Goal: Task Accomplishment & Management: Complete application form

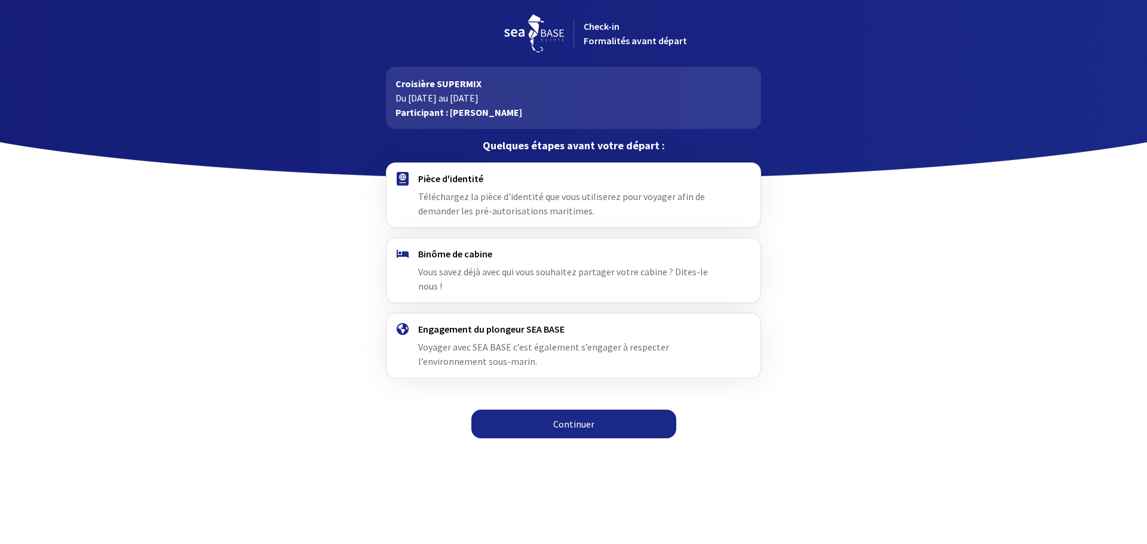
click at [499, 197] on span "Téléchargez la pièce d'identité que vous utiliserez pour voyager afin de demand…" at bounding box center [561, 204] width 287 height 26
click at [576, 410] on link "Continuer" at bounding box center [573, 424] width 205 height 29
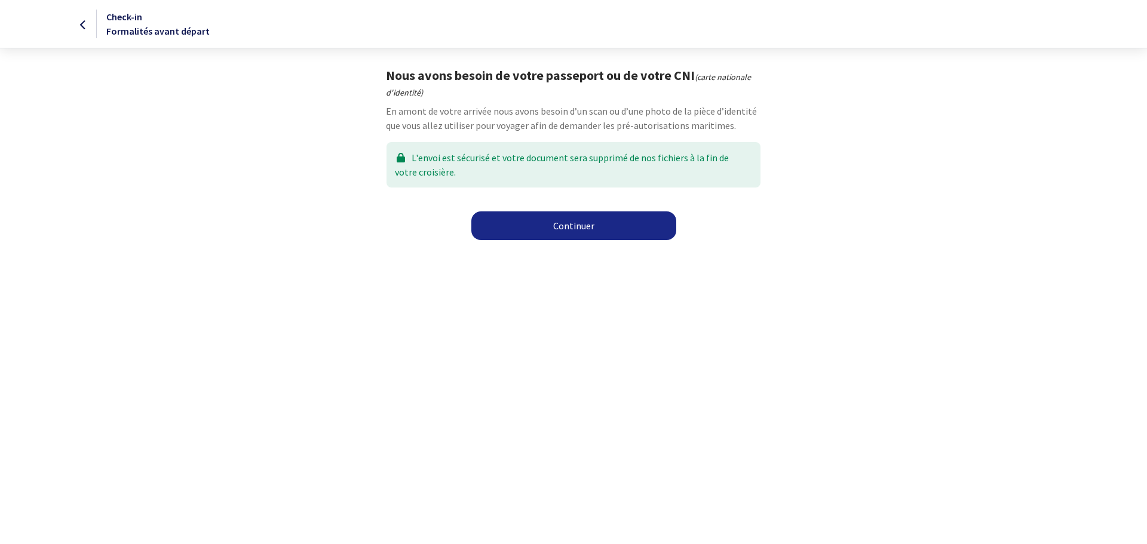
click at [592, 226] on link "Continuer" at bounding box center [573, 226] width 205 height 29
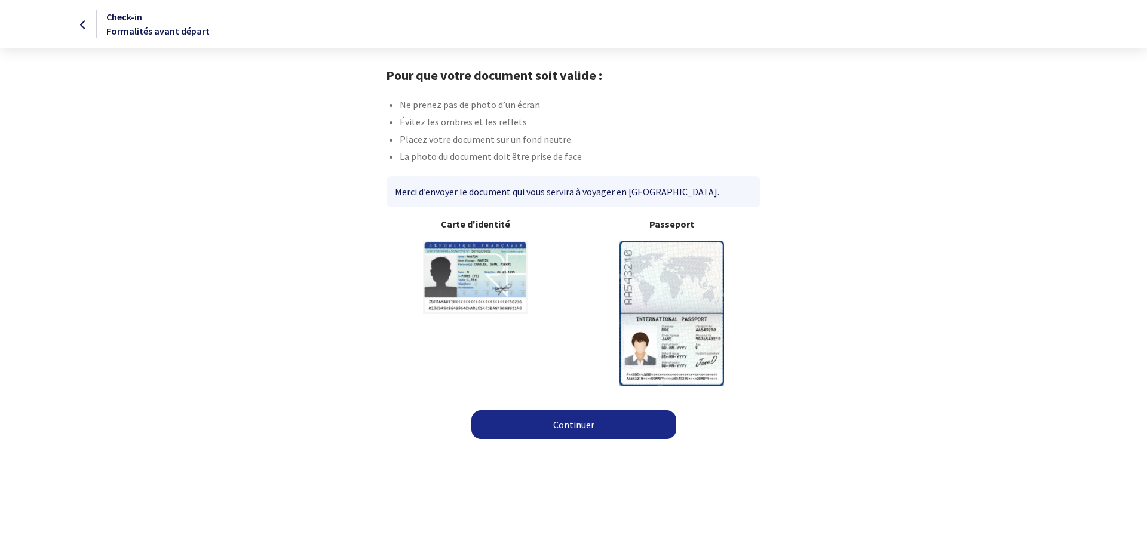
click at [699, 302] on img at bounding box center [672, 313] width 105 height 145
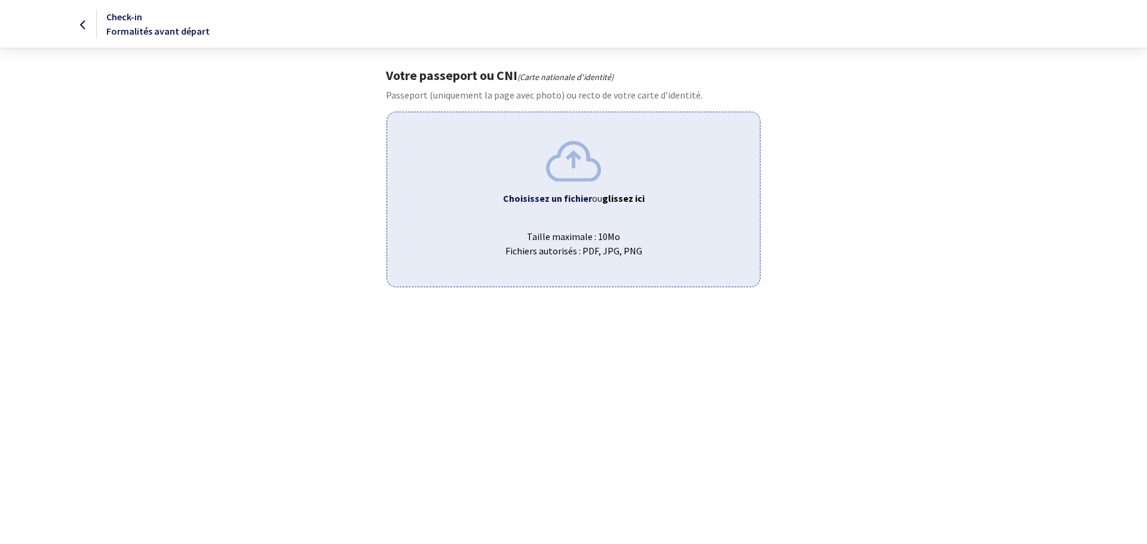
click at [571, 174] on img at bounding box center [573, 161] width 55 height 40
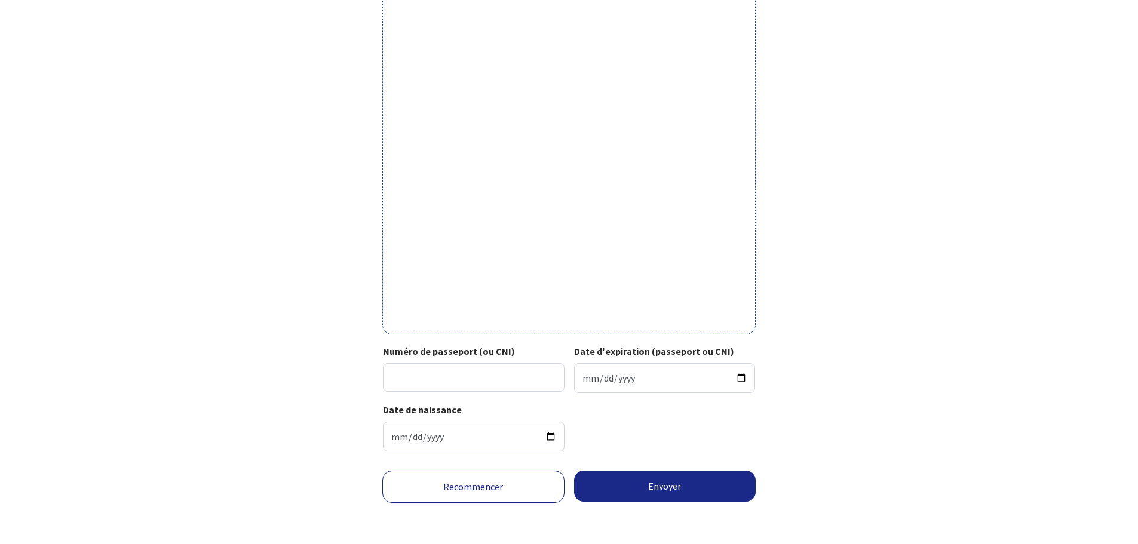
scroll to position [262, 0]
click at [430, 377] on input "Numéro de passeport (ou CNI)" at bounding box center [474, 376] width 182 height 29
type input "17EF28304"
click at [616, 372] on input "Date d'expiration (passeport ou CNI)" at bounding box center [665, 377] width 182 height 30
click at [592, 374] on input "Date d'expiration (passeport ou CNI)" at bounding box center [665, 377] width 182 height 30
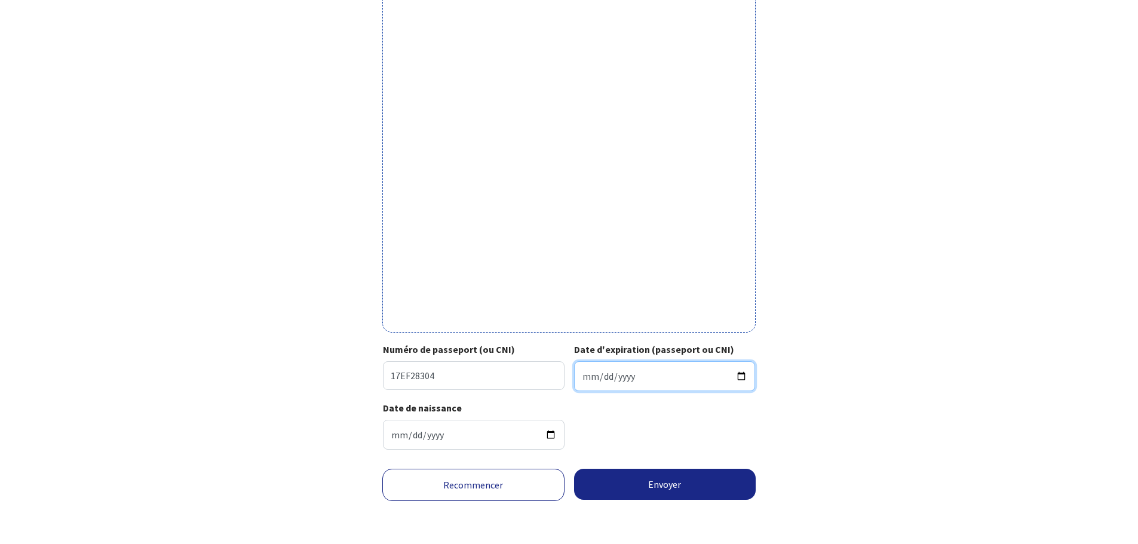
click at [585, 375] on input "Date d'expiration (passeport ou CNI)" at bounding box center [665, 377] width 182 height 30
type input "2027-10-10"
click at [666, 486] on button "Envoyer" at bounding box center [665, 484] width 182 height 31
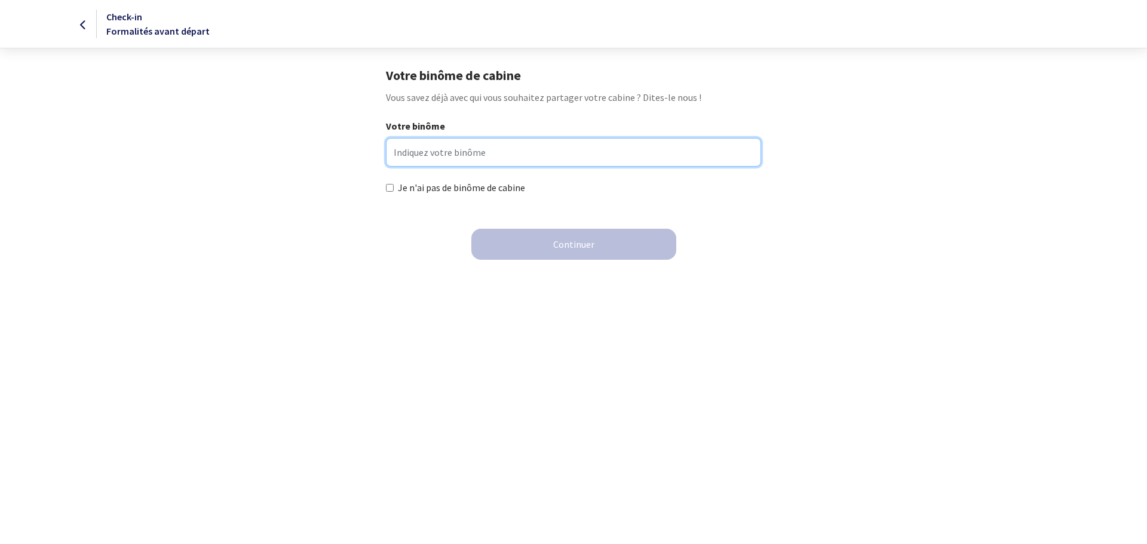
click at [442, 150] on input "Votre binôme" at bounding box center [573, 152] width 375 height 29
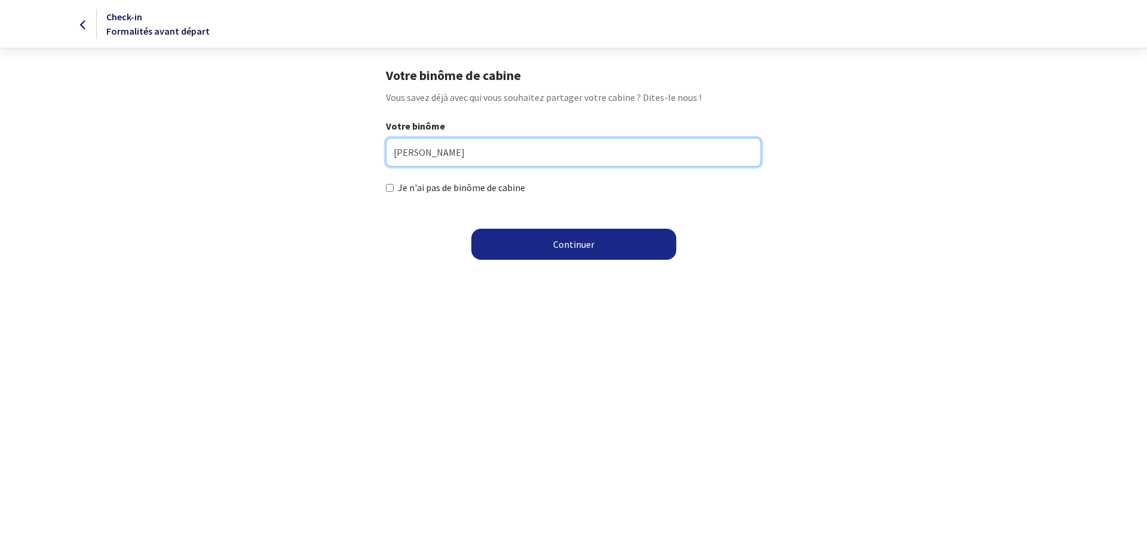
type input "Muriel VALLET"
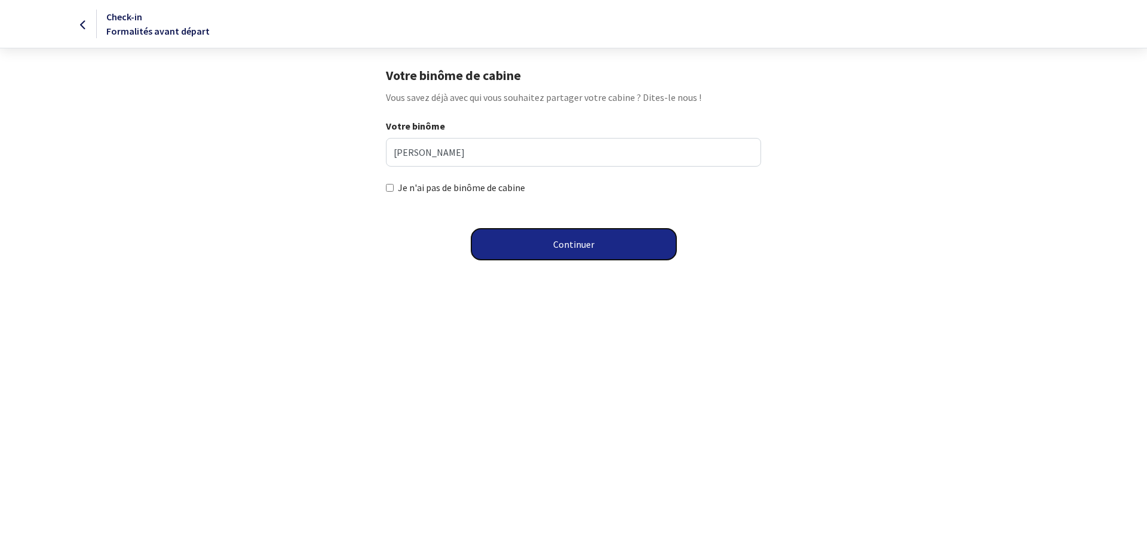
click at [575, 243] on button "Continuer" at bounding box center [573, 244] width 205 height 31
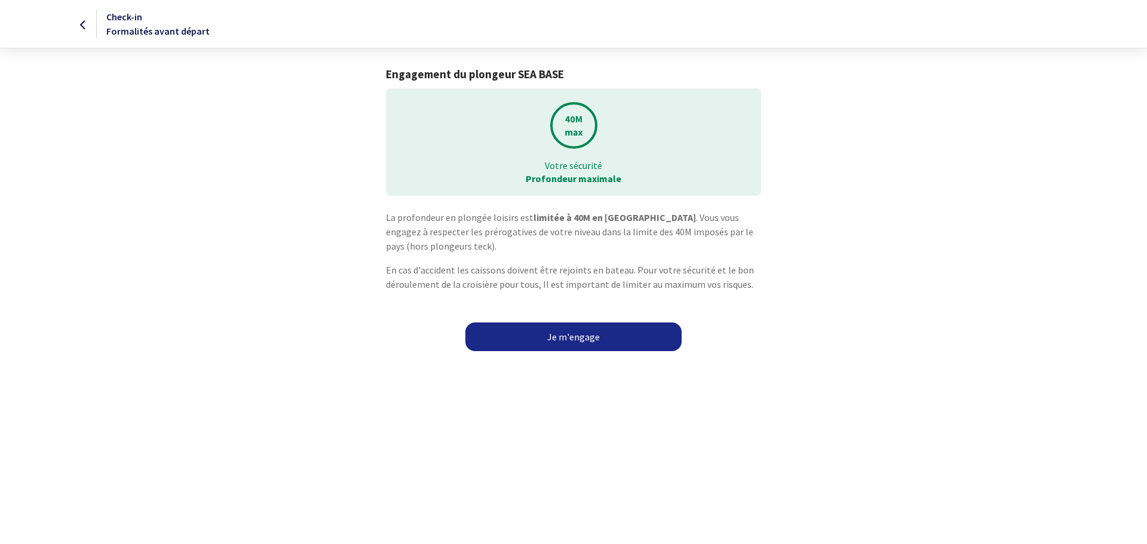
click at [600, 335] on link "Je m'engage" at bounding box center [574, 337] width 216 height 29
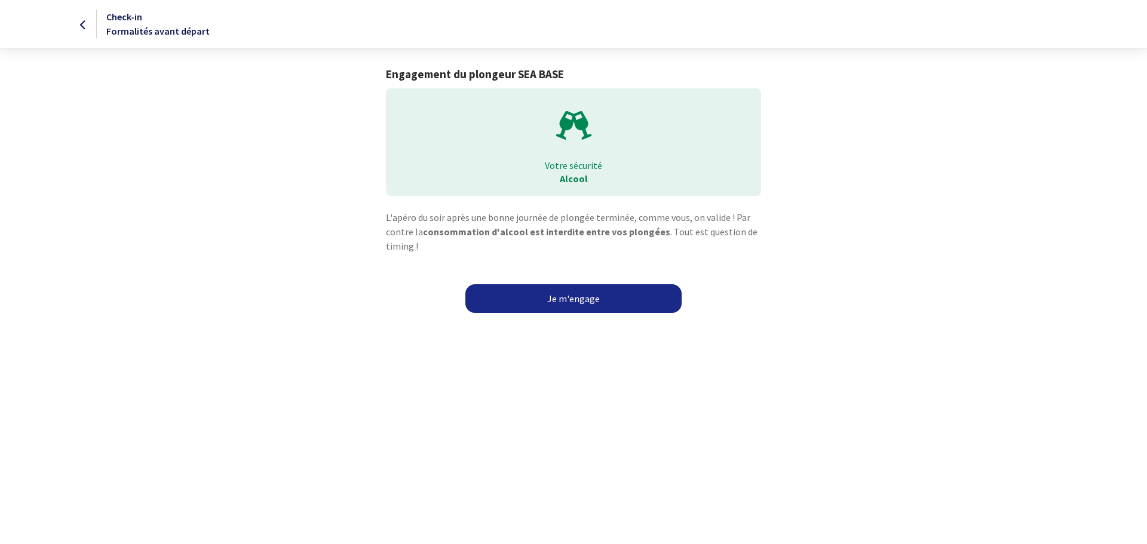
click at [588, 298] on link "Je m'engage" at bounding box center [574, 298] width 216 height 29
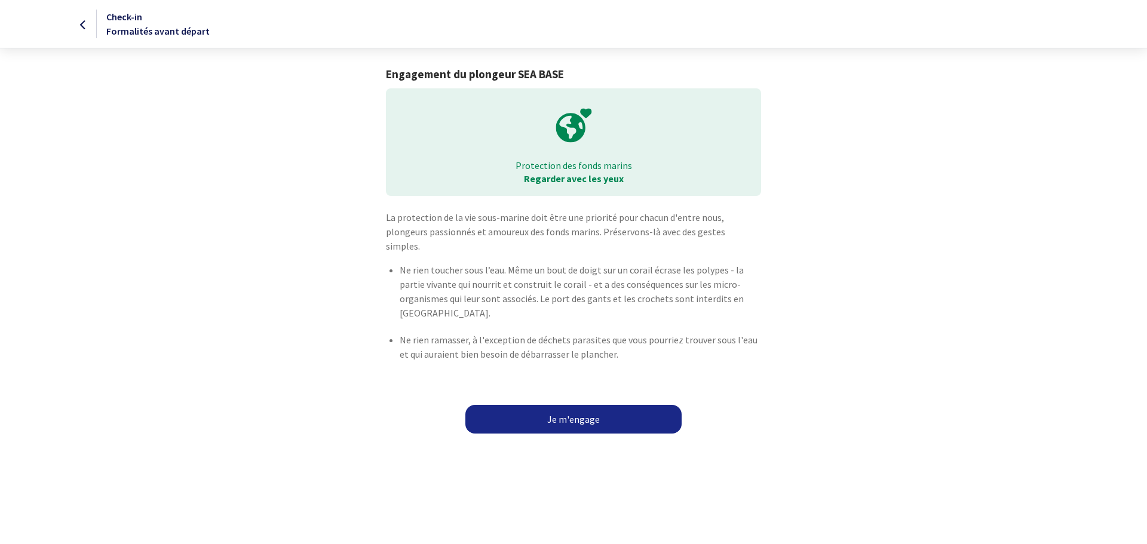
click at [580, 407] on link "Je m'engage" at bounding box center [574, 419] width 216 height 29
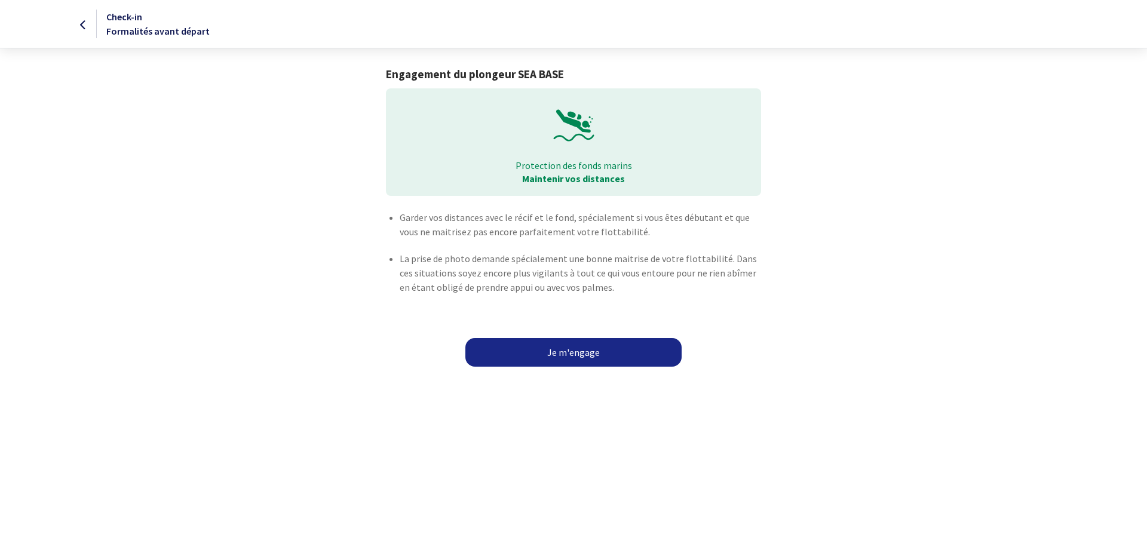
click at [571, 351] on link "Je m'engage" at bounding box center [574, 352] width 216 height 29
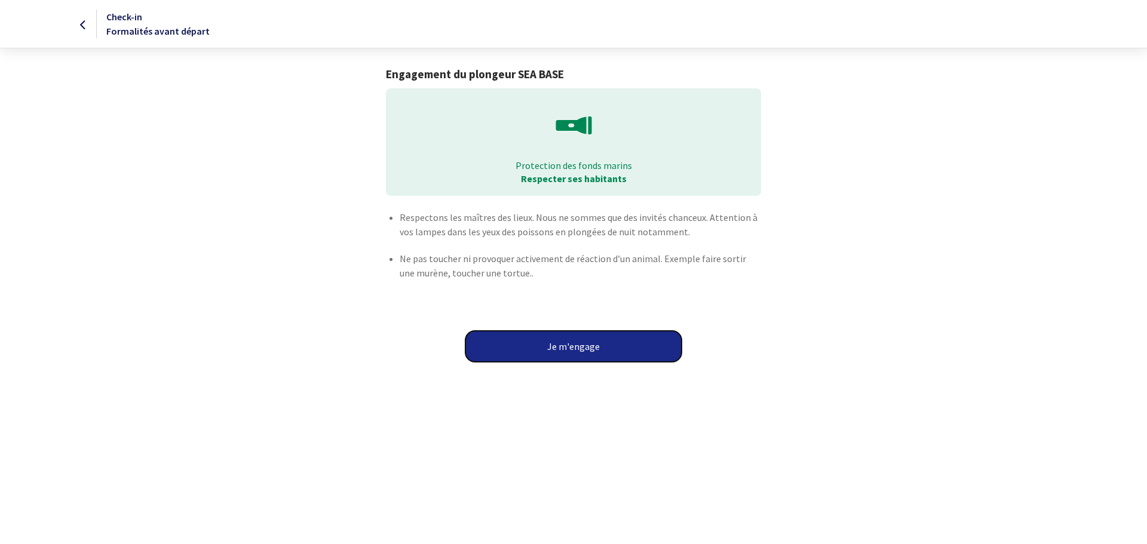
click at [572, 343] on button "Je m'engage" at bounding box center [574, 346] width 216 height 31
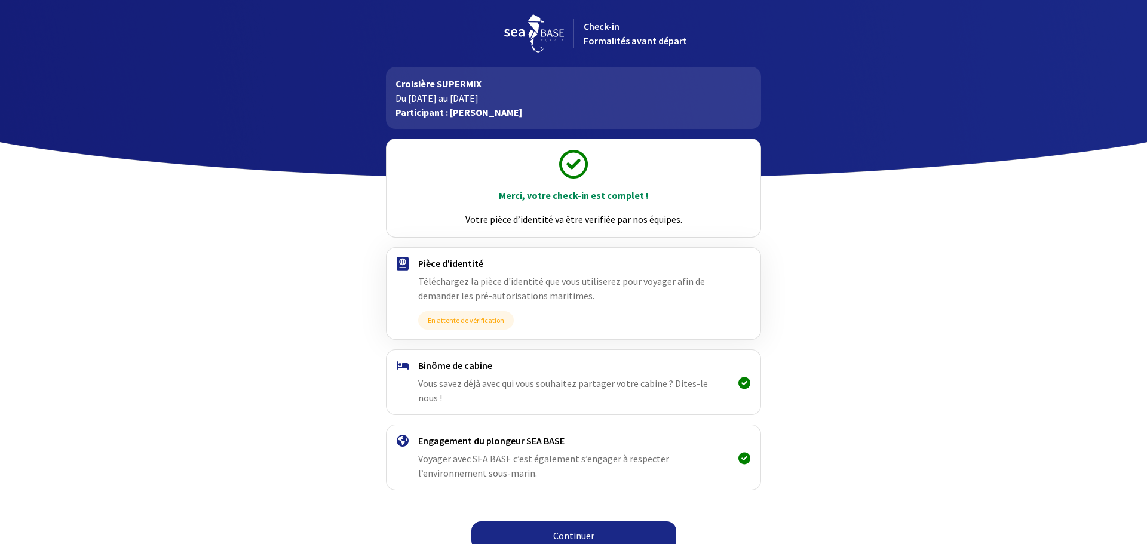
click at [621, 528] on link "Continuer" at bounding box center [573, 536] width 205 height 29
click at [578, 522] on link "Continuer" at bounding box center [573, 536] width 205 height 29
click at [570, 522] on link "Continuer" at bounding box center [573, 536] width 205 height 29
click at [582, 529] on link "Continuer" at bounding box center [573, 536] width 205 height 29
click at [575, 522] on link "Continuer" at bounding box center [573, 536] width 205 height 29
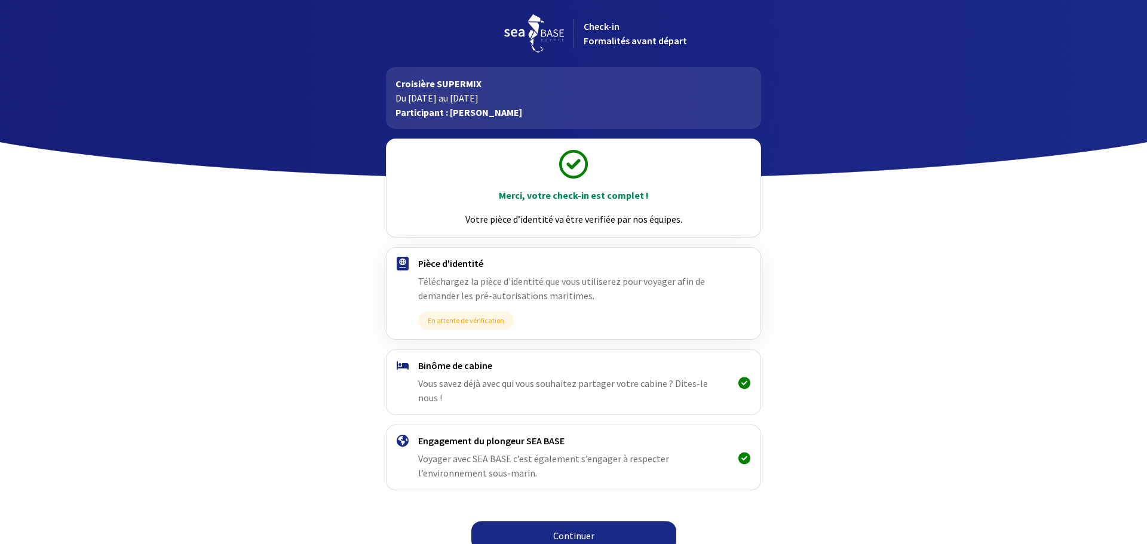
click at [572, 522] on link "Continuer" at bounding box center [573, 536] width 205 height 29
click at [584, 525] on link "Continuer" at bounding box center [573, 536] width 205 height 29
click at [580, 523] on link "Continuer" at bounding box center [573, 536] width 205 height 29
drag, startPoint x: 0, startPoint y: 0, endPoint x: 564, endPoint y: 520, distance: 767.6
click at [564, 522] on link "Continuer" at bounding box center [573, 536] width 205 height 29
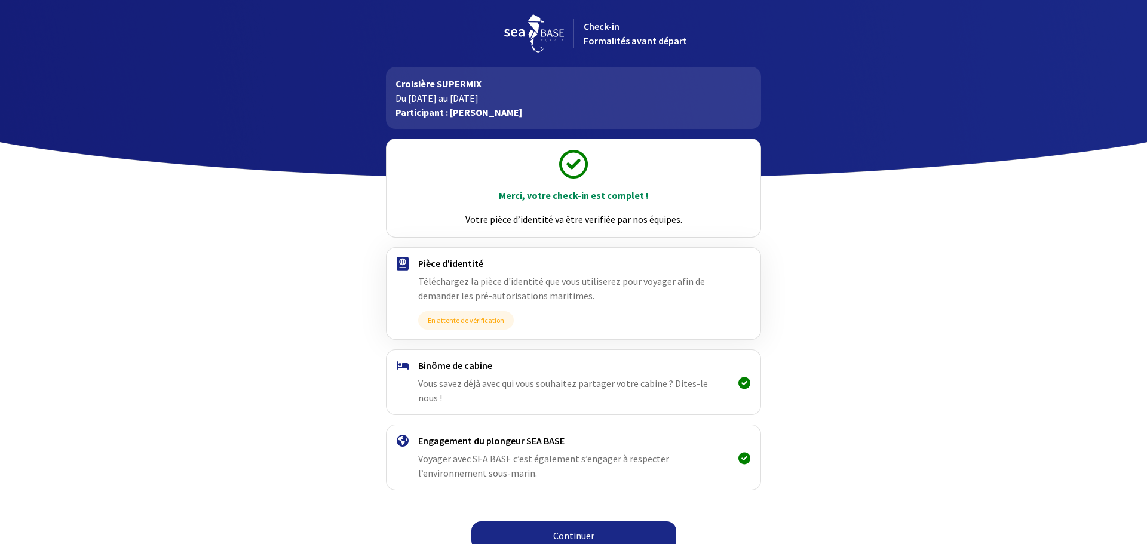
click at [564, 522] on link "Continuer" at bounding box center [573, 536] width 205 height 29
click at [405, 266] on img at bounding box center [403, 264] width 12 height 14
click at [453, 266] on h4 "Pièce d'identité" at bounding box center [573, 264] width 310 height 12
click at [478, 302] on span "Téléchargez la pièce d'identité que vous utiliserez pour voyager afin de demand…" at bounding box center [561, 288] width 287 height 26
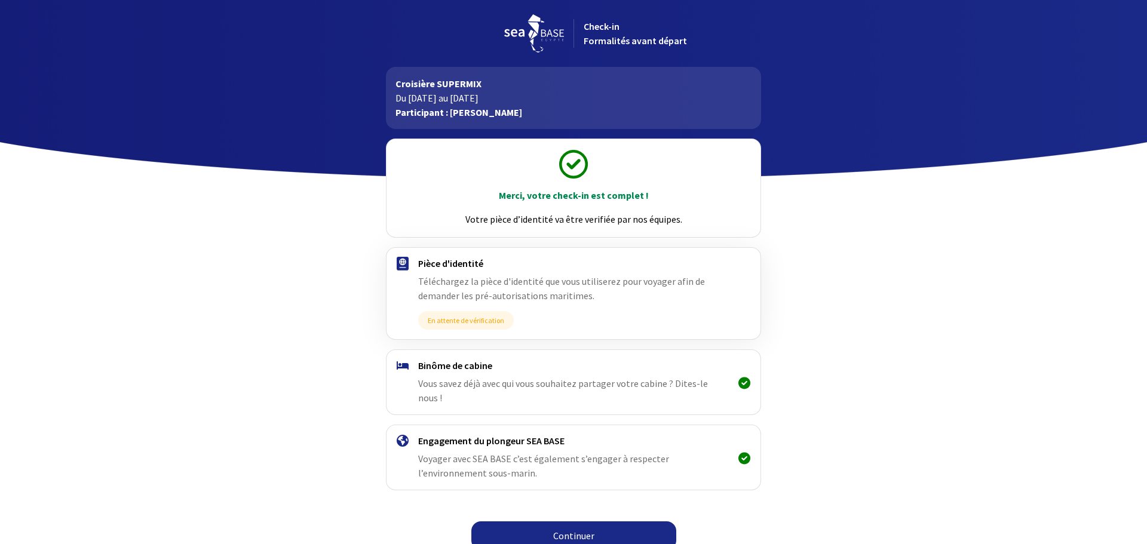
click at [480, 296] on span "Téléchargez la pièce d'identité que vous utiliserez pour voyager afin de demand…" at bounding box center [561, 288] width 287 height 26
click at [501, 209] on div "Merci, votre check-in est complet ! Votre pièce d’identité va être verifiée par…" at bounding box center [573, 188] width 373 height 98
click at [514, 217] on p "Votre pièce d’identité va être verifiée par nos équipes." at bounding box center [573, 219] width 352 height 14
click at [572, 161] on icon at bounding box center [573, 164] width 29 height 29
click at [611, 29] on span "Check-in Formalités avant départ" at bounding box center [635, 33] width 103 height 26
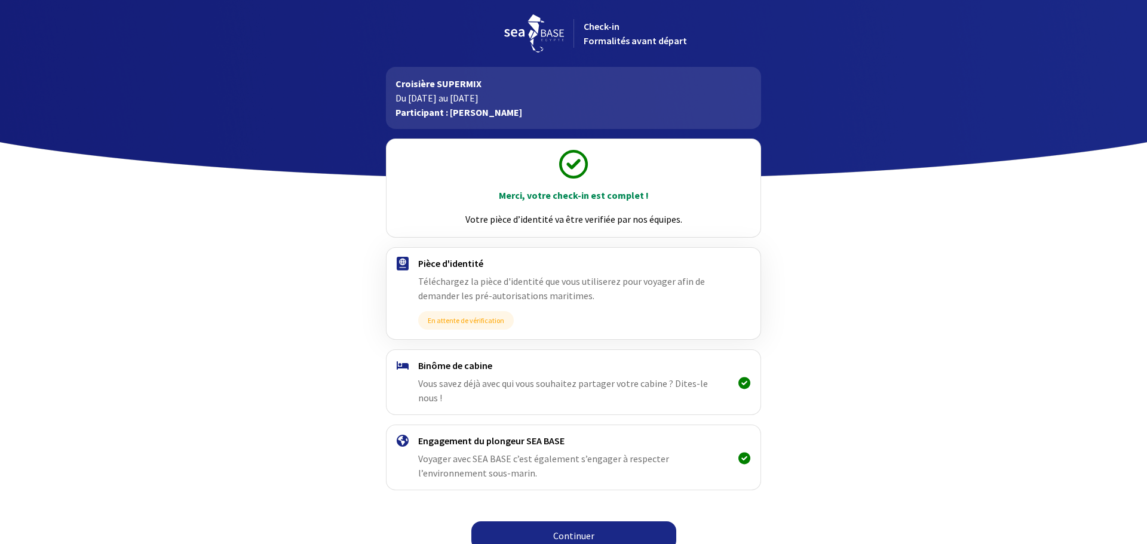
click at [610, 38] on span "Check-in Formalités avant départ" at bounding box center [635, 33] width 103 height 26
click at [580, 525] on link "Continuer" at bounding box center [573, 536] width 205 height 29
click at [577, 522] on link "Continuer" at bounding box center [573, 536] width 205 height 29
